Goal: Information Seeking & Learning: Learn about a topic

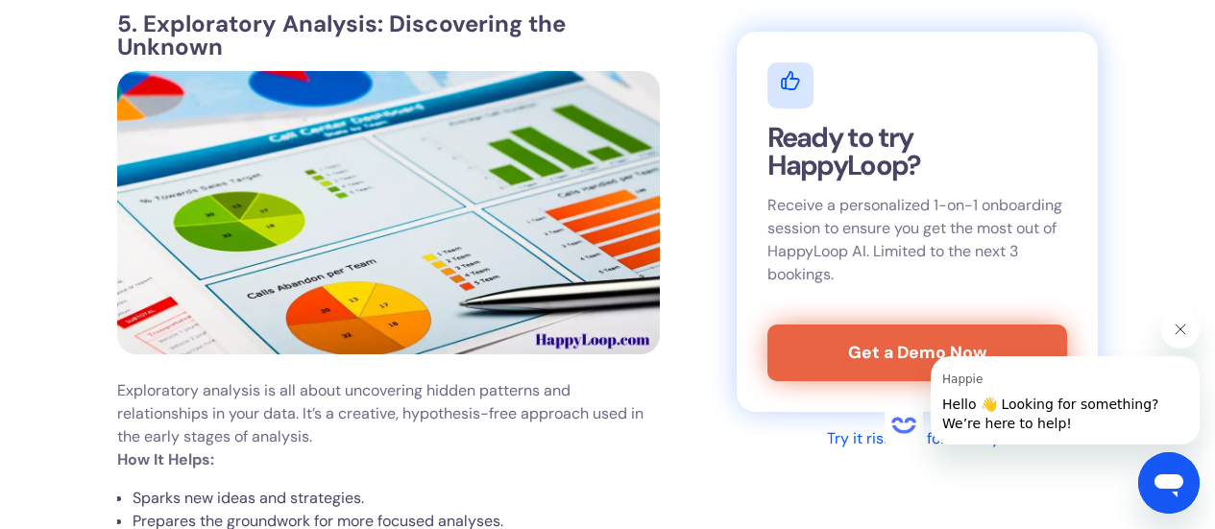
scroll to position [6844, 0]
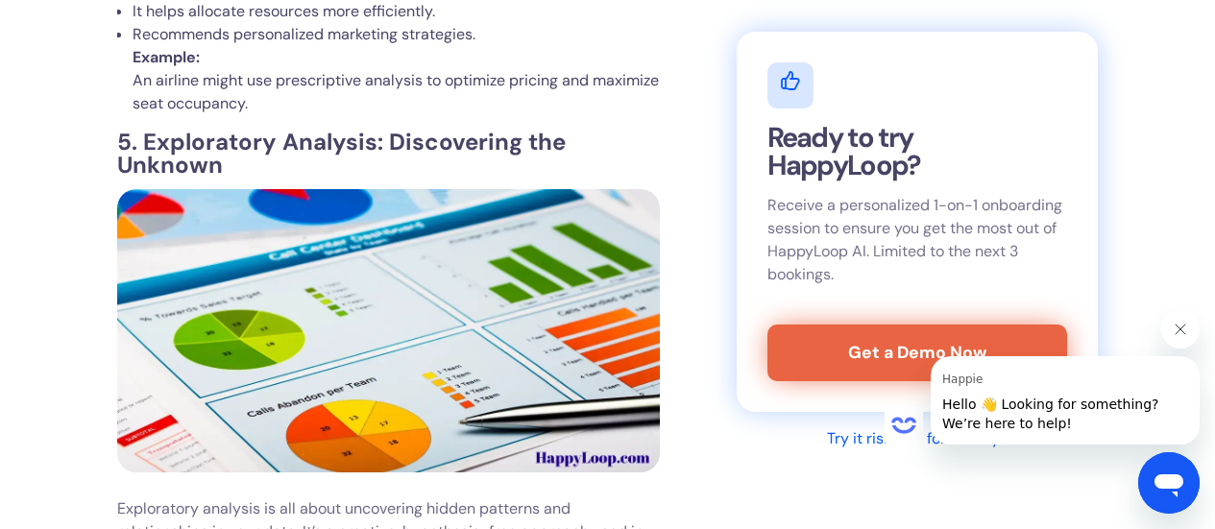
click at [1176, 327] on icon "Close message from Happie" at bounding box center [1180, 329] width 15 height 15
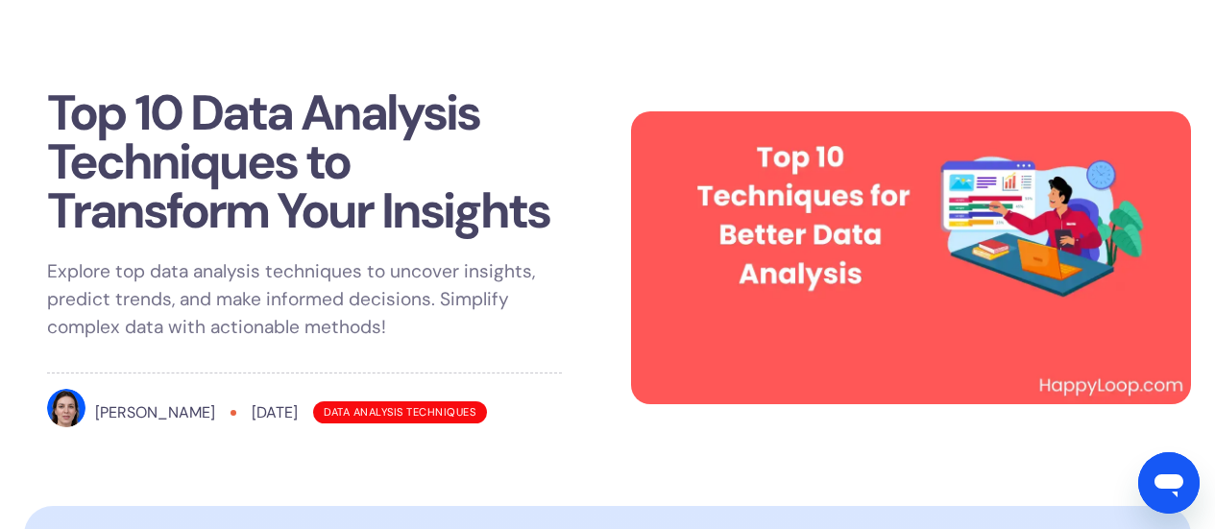
scroll to position [0, 0]
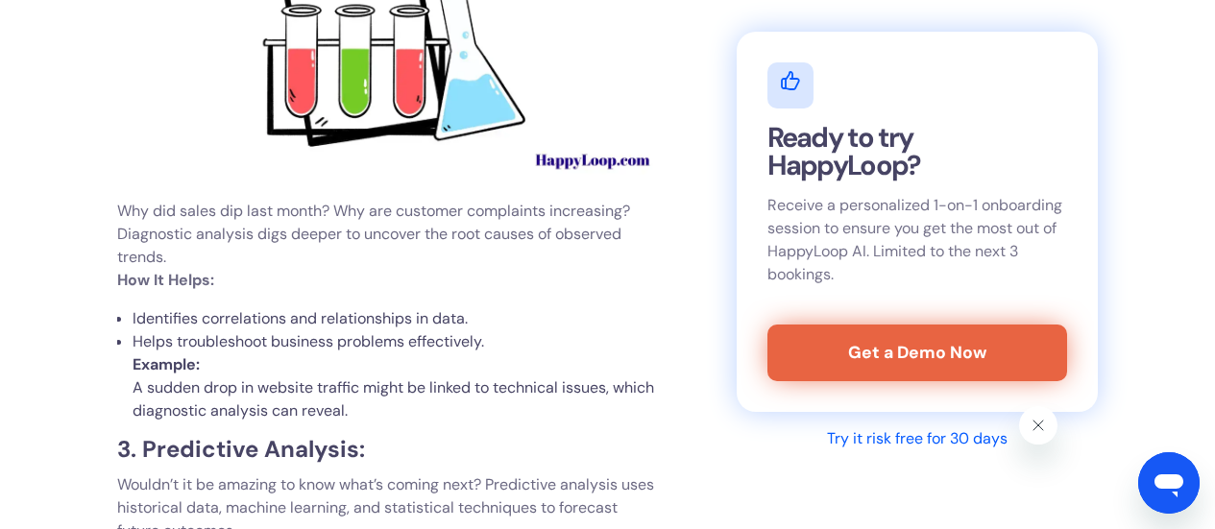
scroll to position [5897, 0]
